Goal: Task Accomplishment & Management: Manage account settings

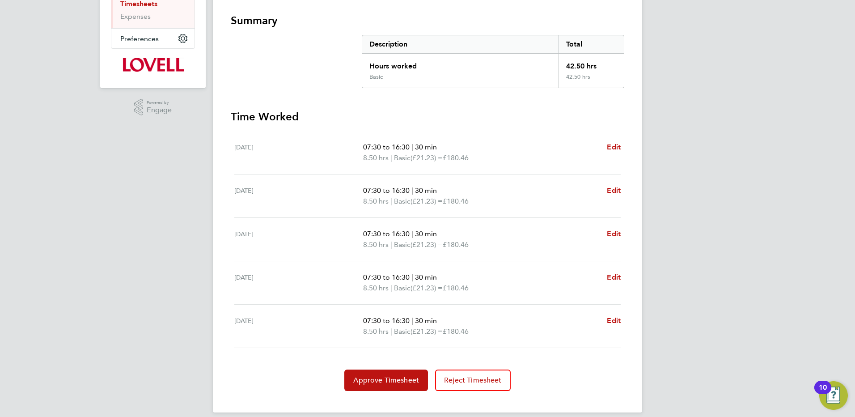
scroll to position [164, 0]
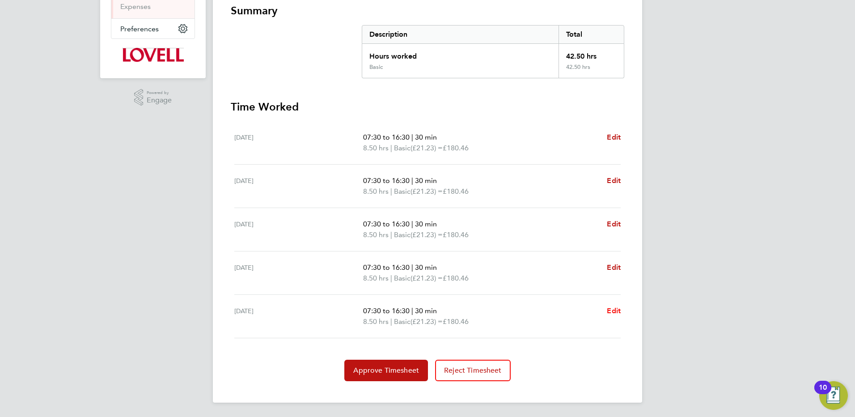
click at [610, 309] on span "Edit" at bounding box center [614, 310] width 14 height 8
select select "30"
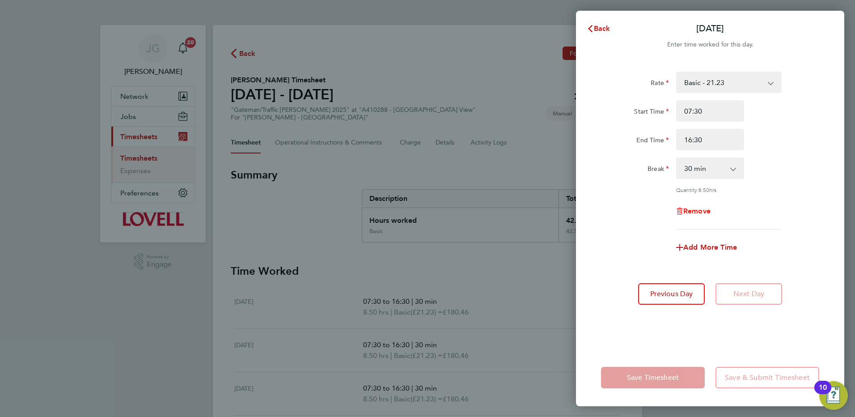
click at [700, 211] on span "Remove" at bounding box center [696, 211] width 27 height 8
select select "null"
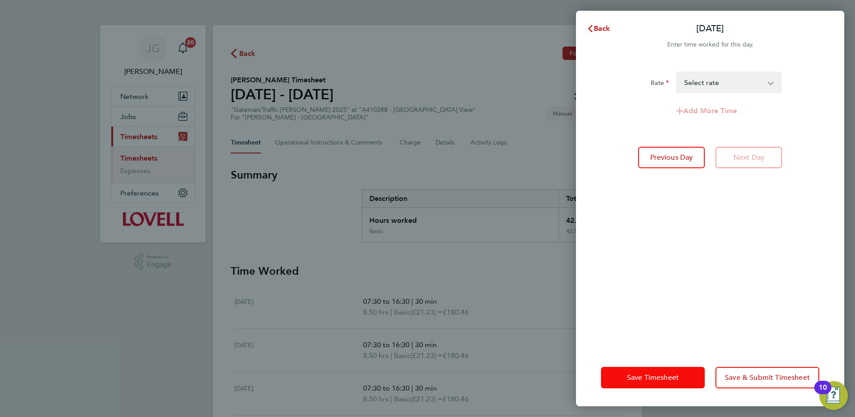
click at [689, 371] on button "Save Timesheet" at bounding box center [653, 377] width 104 height 21
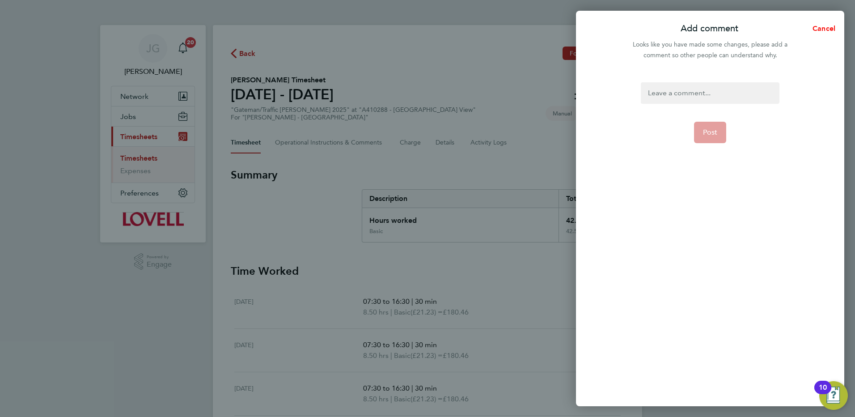
click at [820, 29] on span "Cancel" at bounding box center [822, 28] width 25 height 8
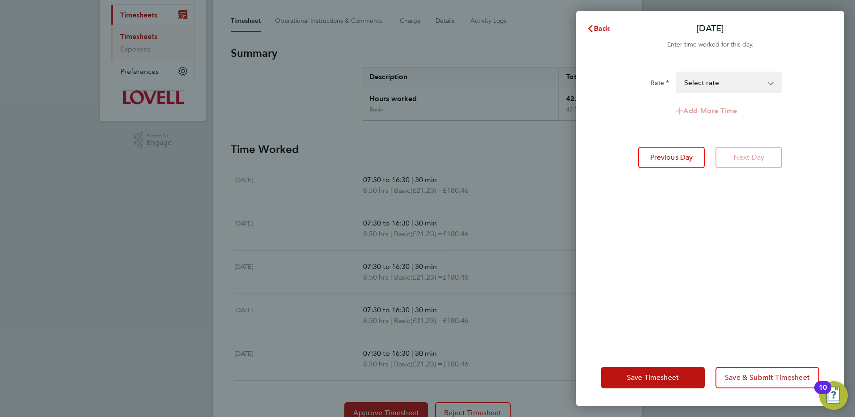
scroll to position [119, 0]
click at [628, 378] on span "Save Timesheet" at bounding box center [653, 377] width 52 height 9
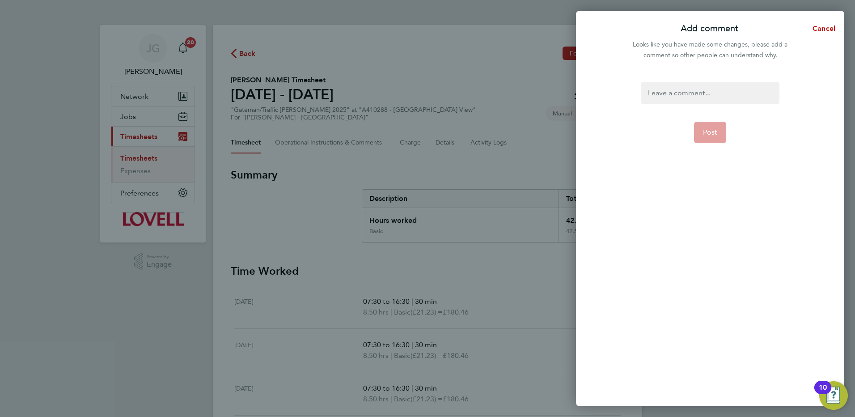
click at [692, 93] on div at bounding box center [710, 92] width 138 height 21
click at [681, 92] on div at bounding box center [710, 92] width 138 height 21
click at [699, 137] on button "Post" at bounding box center [710, 132] width 33 height 21
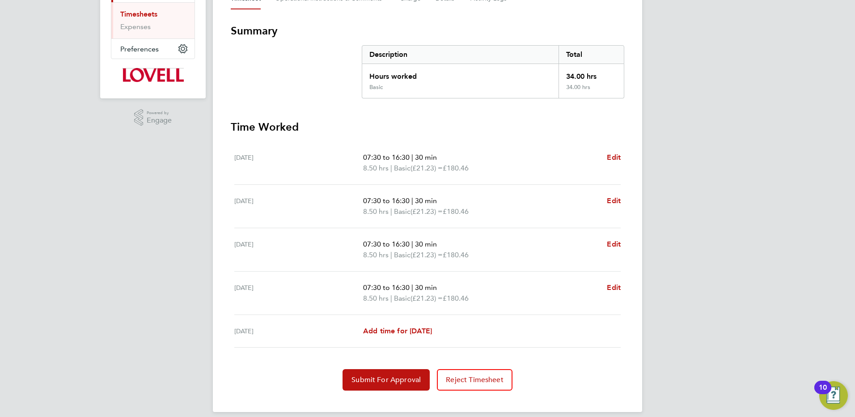
scroll to position [153, 0]
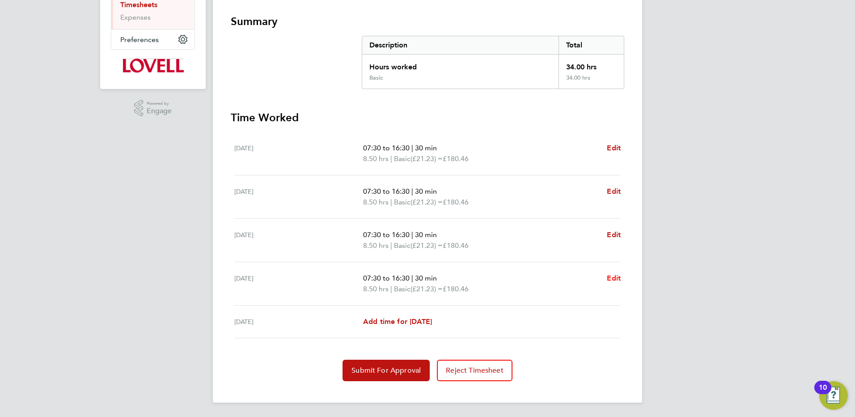
click at [612, 278] on span "Edit" at bounding box center [614, 278] width 14 height 8
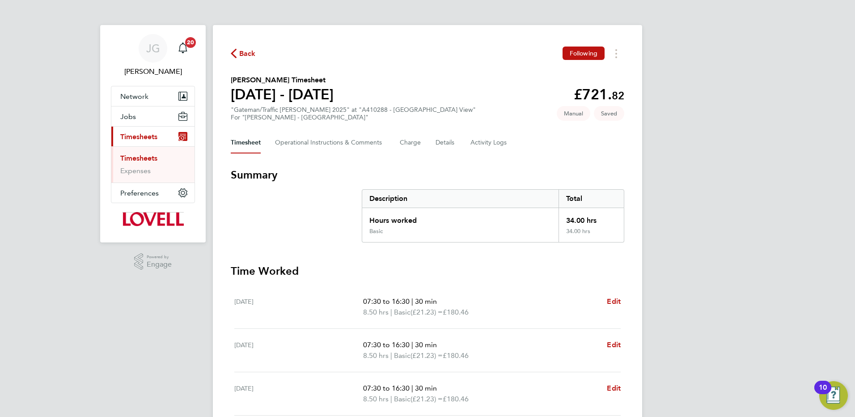
select select "30"
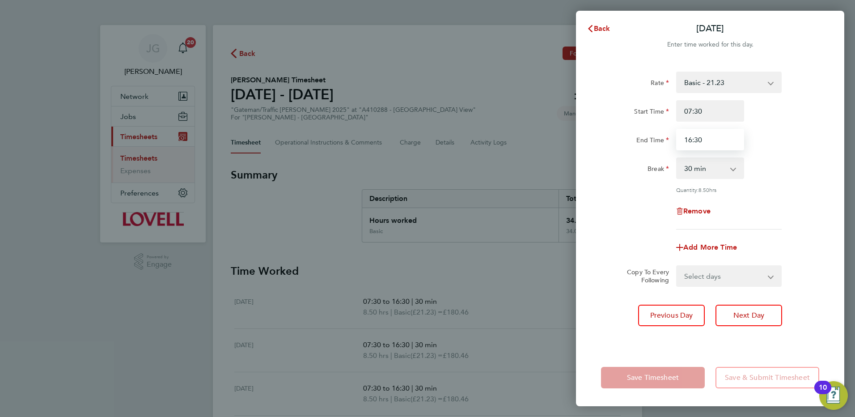
click at [702, 139] on input "16:30" at bounding box center [710, 139] width 68 height 21
type input "1"
type input "14:30"
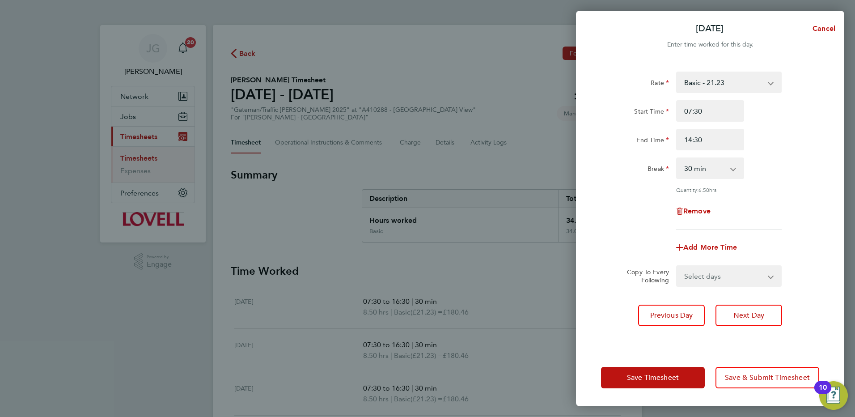
click at [670, 380] on app-form-button "Save Timesheet" at bounding box center [655, 377] width 109 height 21
click at [809, 151] on div "Rate Basic - 21.23 Overtime - 30.55 Start Time 07:30 End Time 14:30 Break 0 min…" at bounding box center [710, 151] width 218 height 158
click at [644, 379] on span "Save Timesheet" at bounding box center [653, 377] width 52 height 9
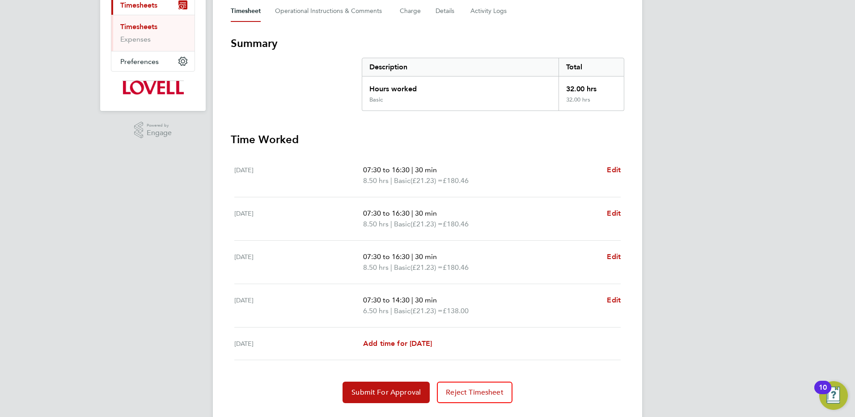
scroll to position [153, 0]
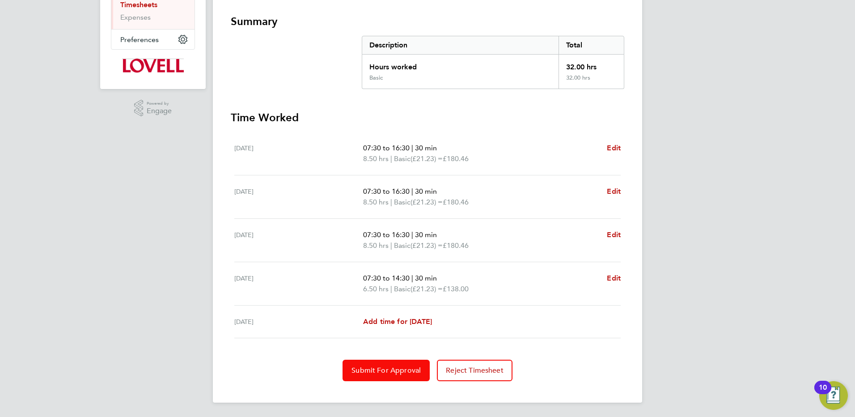
click at [387, 376] on button "Submit For Approval" at bounding box center [385, 369] width 87 height 21
click at [388, 371] on span "Approve Timesheet" at bounding box center [386, 370] width 66 height 9
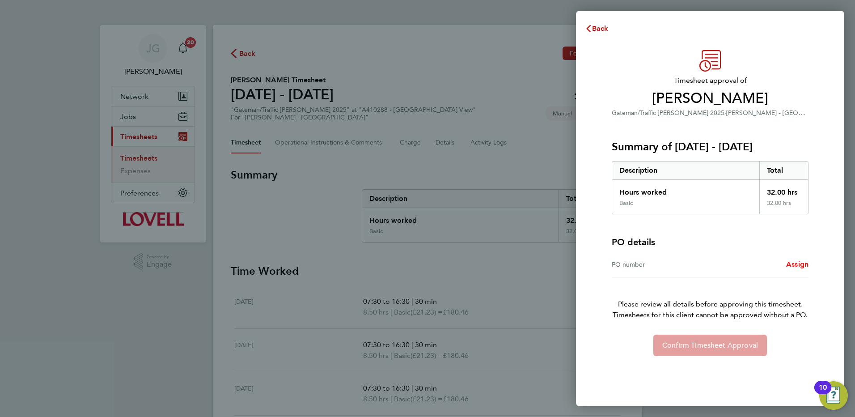
click at [802, 263] on span "Assign" at bounding box center [797, 264] width 22 height 8
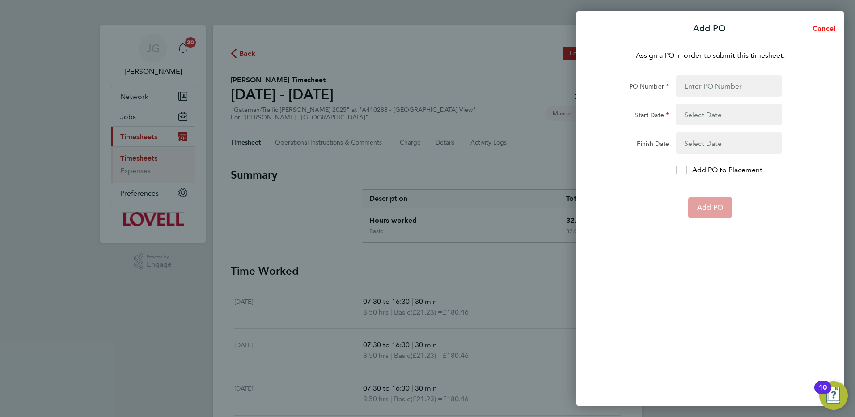
click at [833, 27] on span "Cancel" at bounding box center [822, 28] width 25 height 8
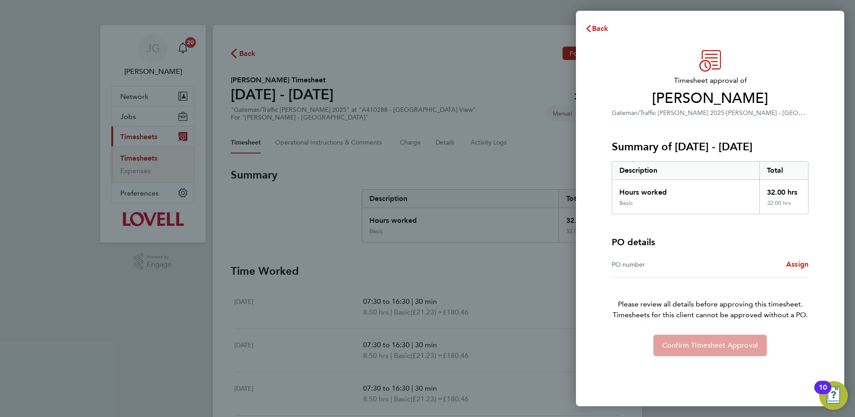
click at [650, 266] on div "PO number" at bounding box center [661, 264] width 98 height 11
click at [638, 261] on div "PO number" at bounding box center [661, 264] width 98 height 11
click at [634, 262] on div "PO number" at bounding box center [661, 264] width 98 height 11
click at [602, 27] on span "Back" at bounding box center [600, 28] width 17 height 8
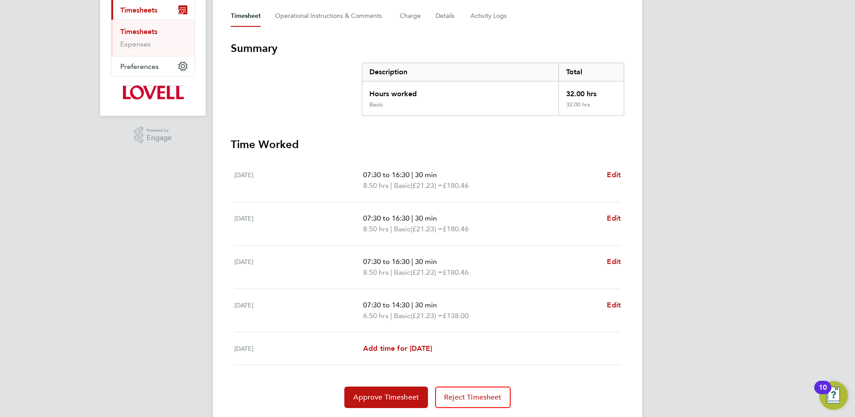
scroll to position [153, 0]
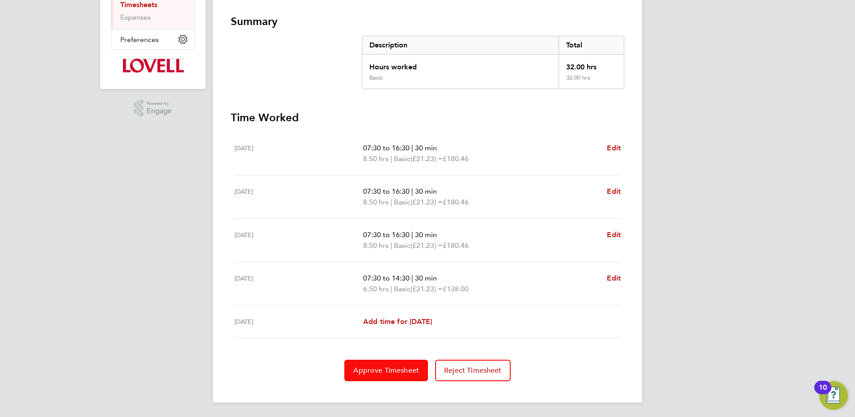
click at [393, 372] on span "Approve Timesheet" at bounding box center [386, 370] width 66 height 9
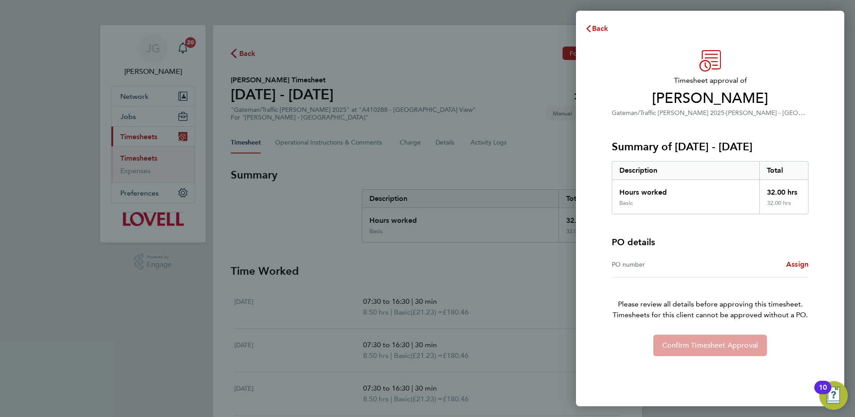
click at [706, 265] on div "PO number" at bounding box center [661, 264] width 98 height 11
click at [622, 269] on div "PO number" at bounding box center [661, 264] width 98 height 11
click at [625, 265] on div "PO number" at bounding box center [661, 264] width 98 height 11
click at [626, 264] on div "PO number" at bounding box center [661, 264] width 98 height 11
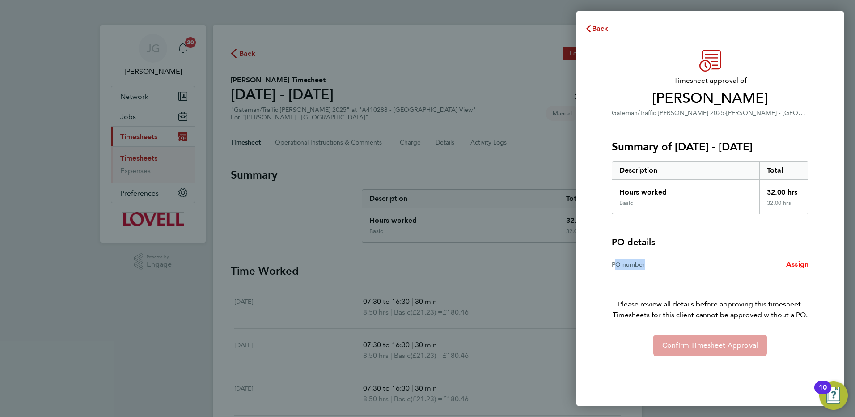
click at [794, 266] on span "Assign" at bounding box center [797, 264] width 22 height 8
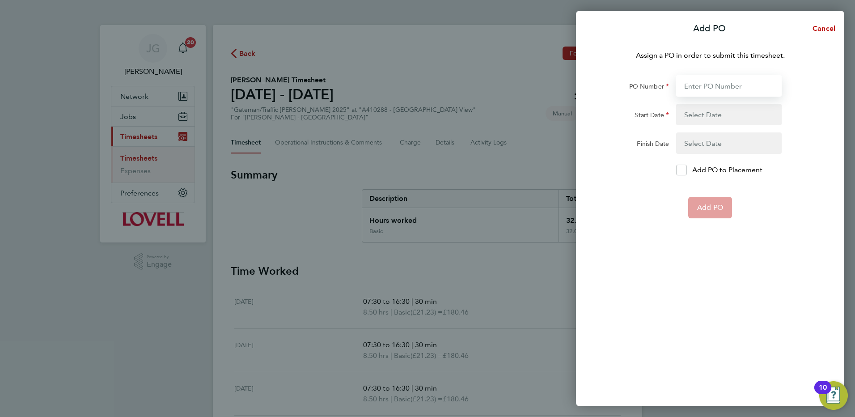
click at [706, 91] on input "PO Number" at bounding box center [728, 85] width 105 height 21
type input "A410228"
click at [730, 116] on button "button" at bounding box center [728, 114] width 105 height 21
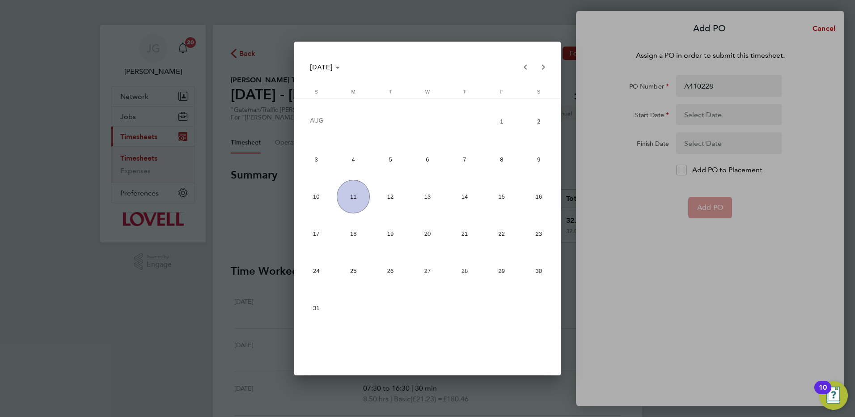
click at [320, 169] on span "3" at bounding box center [317, 160] width 34 height 34
type input "[DATE]"
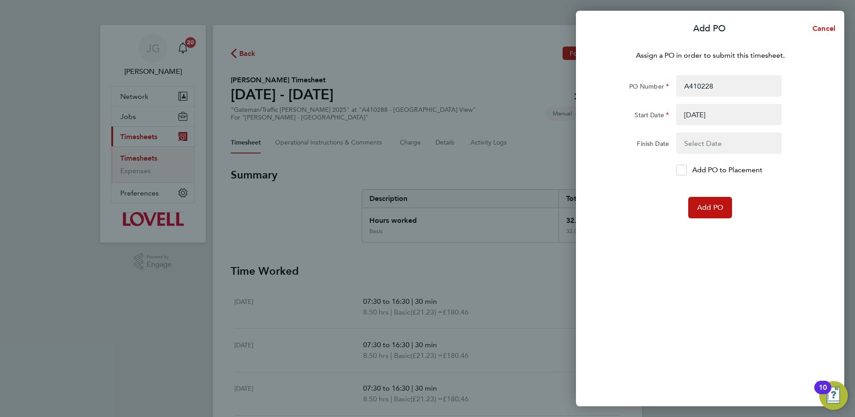
click at [697, 147] on button "button" at bounding box center [728, 142] width 105 height 21
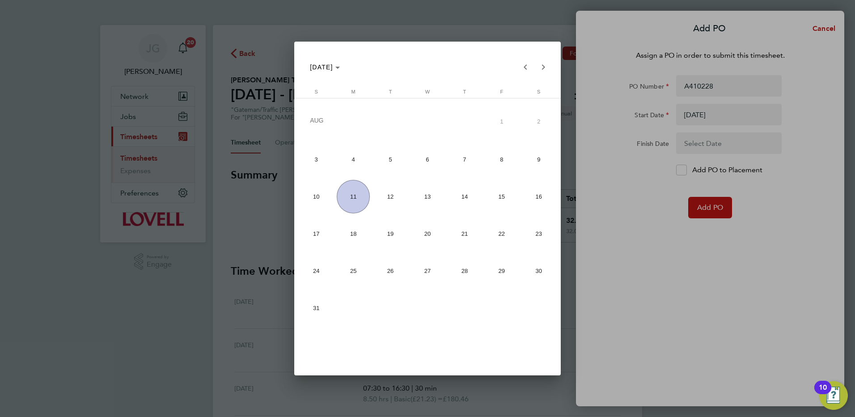
click at [498, 164] on span "8" at bounding box center [502, 160] width 34 height 34
type input "[DATE]"
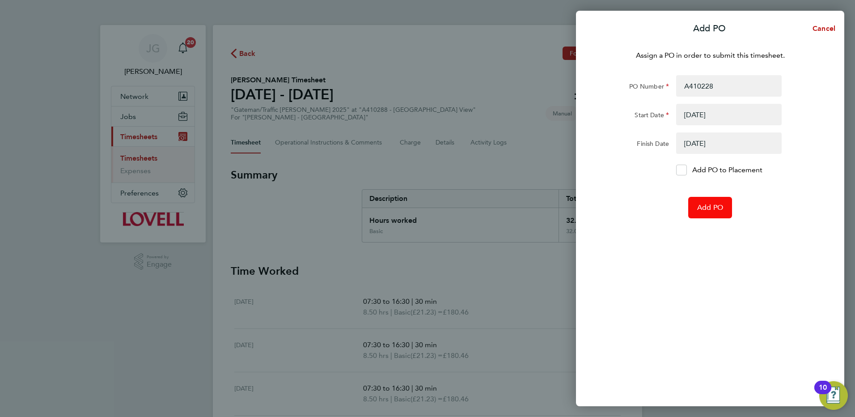
click at [703, 206] on span "Add PO" at bounding box center [710, 207] width 26 height 9
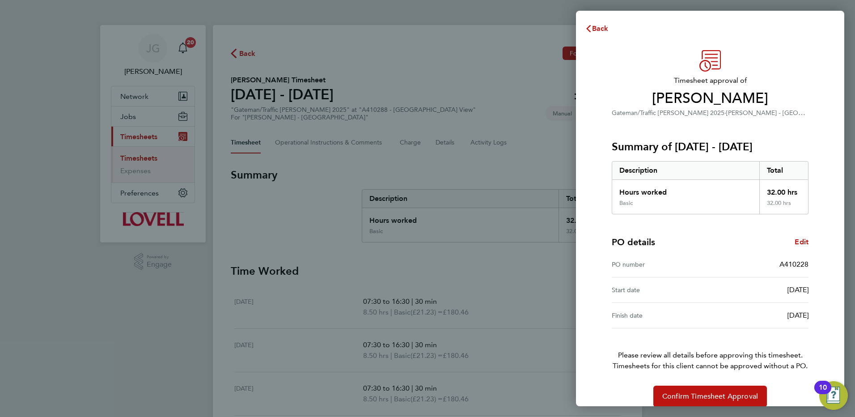
scroll to position [12, 0]
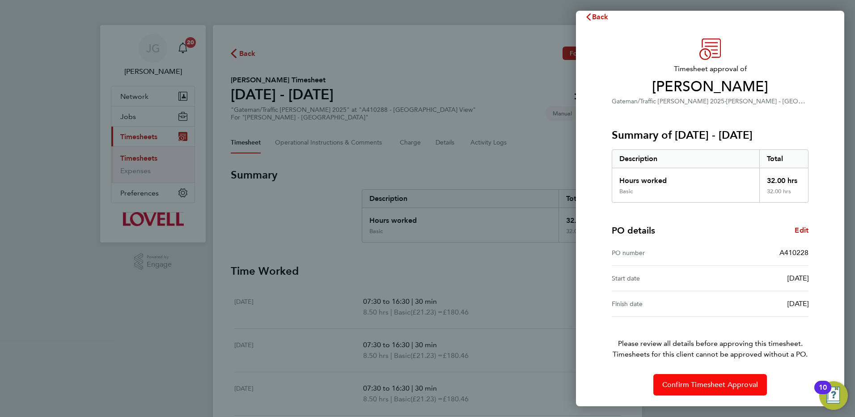
click at [724, 386] on span "Confirm Timesheet Approval" at bounding box center [710, 384] width 96 height 9
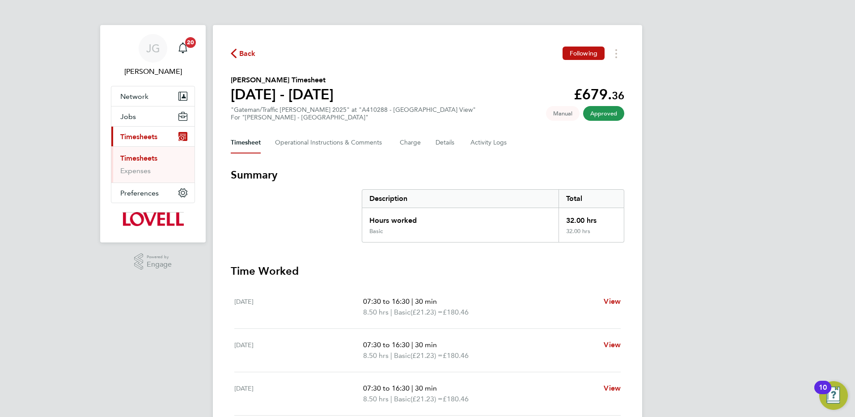
scroll to position [110, 0]
